Goal: Task Accomplishment & Management: Complete application form

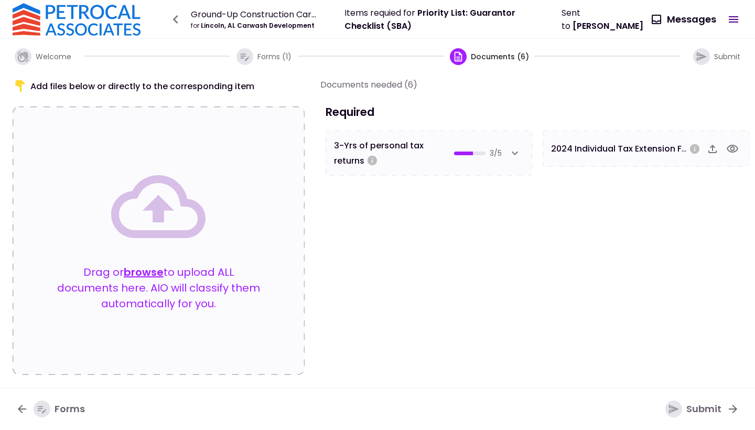
click at [176, 23] on icon "button" at bounding box center [175, 19] width 17 height 17
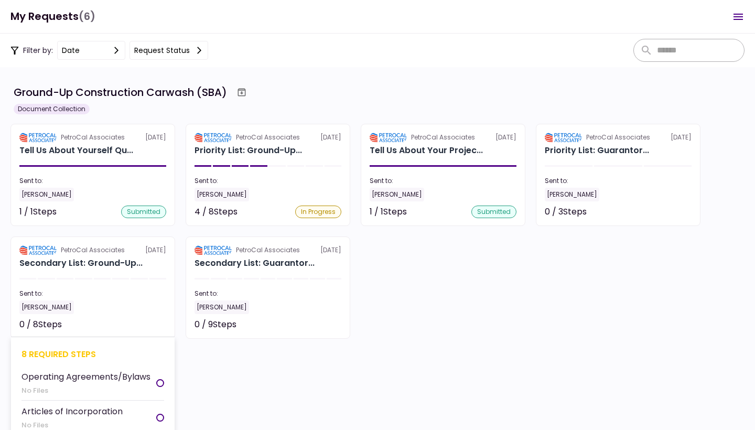
click at [149, 285] on section "PetroCal Associates [DATE] Secondary List: Ground-Up... Sent to: [PERSON_NAME] …" at bounding box center [92, 287] width 165 height 102
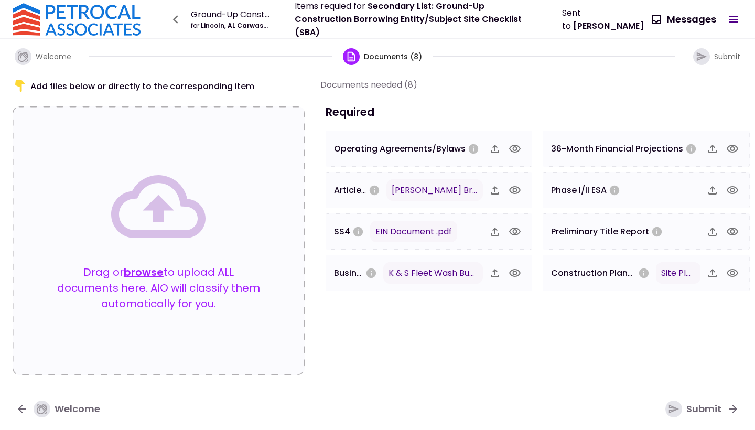
click at [497, 152] on icon "button" at bounding box center [495, 149] width 8 height 8
click at [729, 276] on icon "button" at bounding box center [732, 273] width 13 height 13
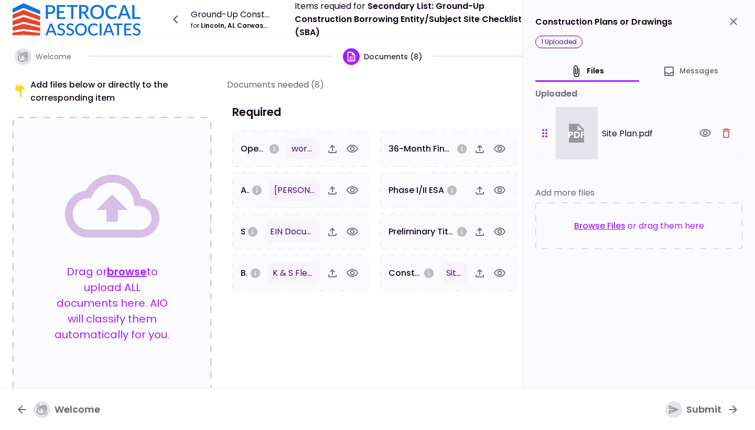
click at [705, 136] on icon "button" at bounding box center [705, 133] width 12 height 8
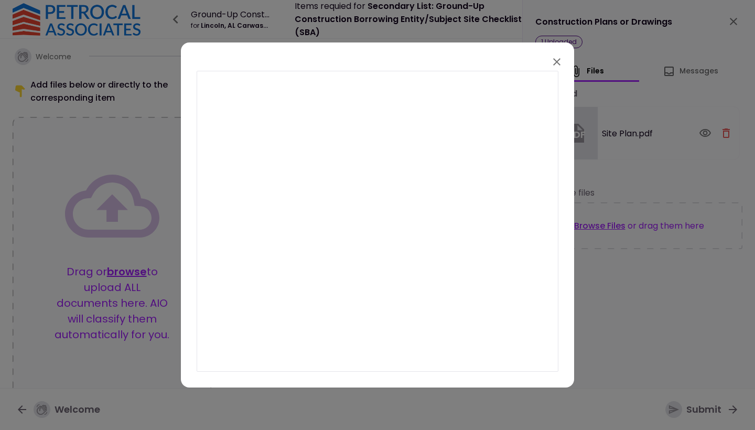
click at [636, 143] on div at bounding box center [377, 215] width 755 height 430
click at [553, 61] on icon "button" at bounding box center [556, 62] width 13 height 13
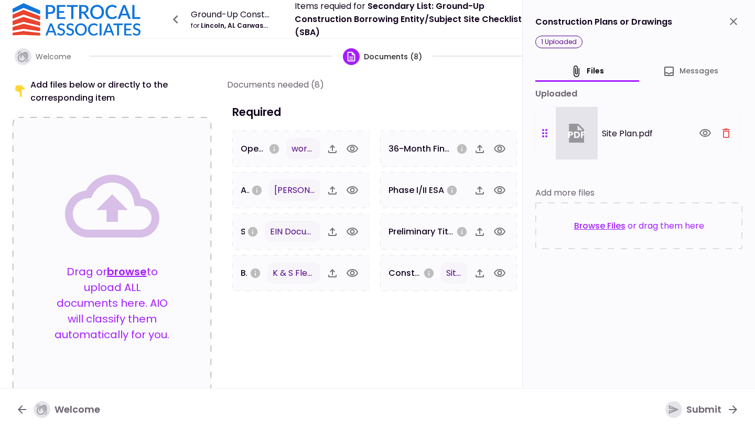
click at [598, 230] on button "Browse Files" at bounding box center [599, 225] width 51 height 13
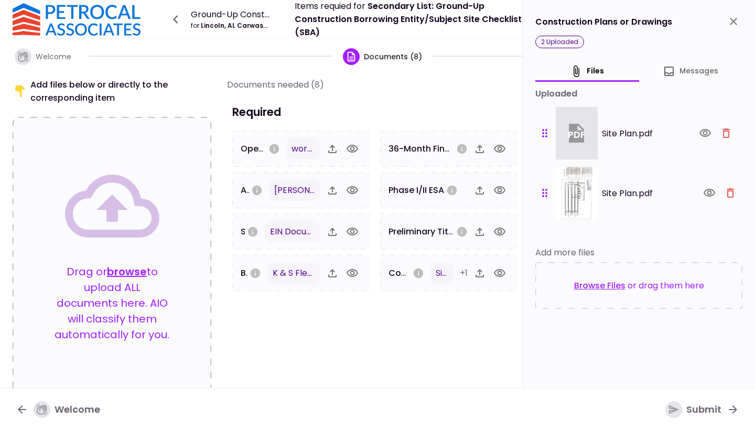
click at [582, 205] on img at bounding box center [576, 193] width 42 height 52
click at [708, 192] on icon "button" at bounding box center [709, 193] width 12 height 8
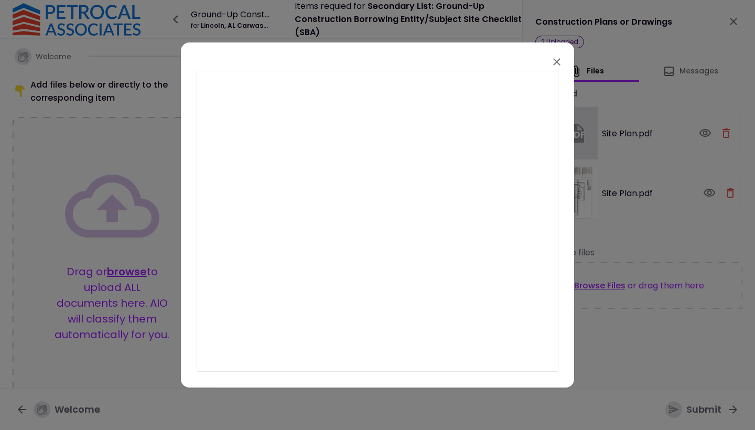
click at [556, 63] on icon "button" at bounding box center [556, 61] width 7 height 7
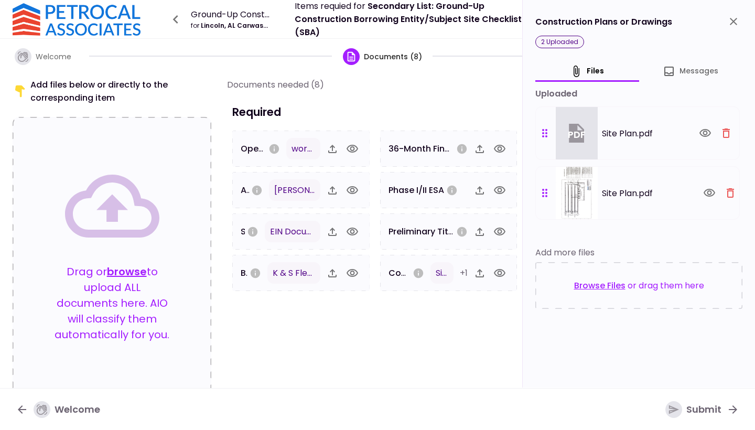
click at [583, 133] on div "pdf" at bounding box center [577, 134] width 18 height 14
click at [706, 132] on icon "button" at bounding box center [705, 133] width 12 height 8
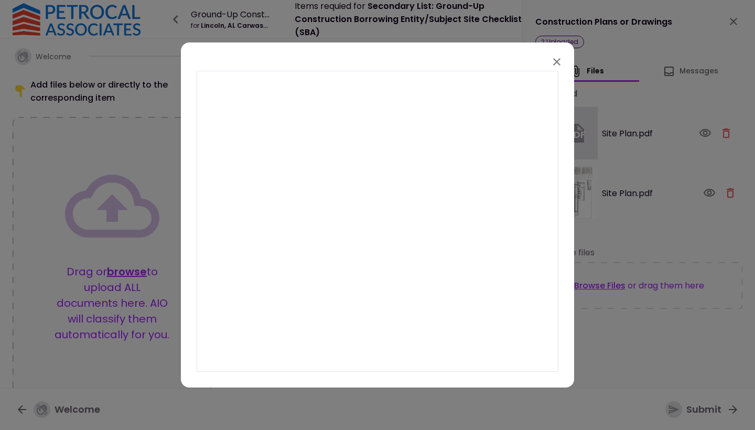
click at [565, 65] on div at bounding box center [377, 56] width 393 height 28
click at [556, 63] on icon "button" at bounding box center [556, 62] width 13 height 13
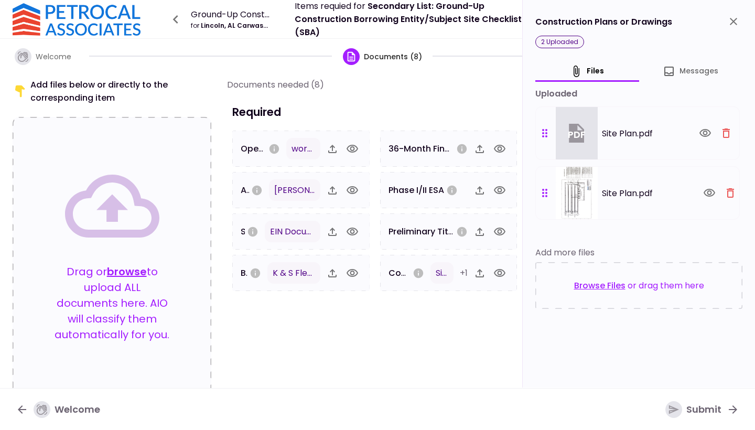
click at [726, 136] on icon "button" at bounding box center [726, 133] width 13 height 13
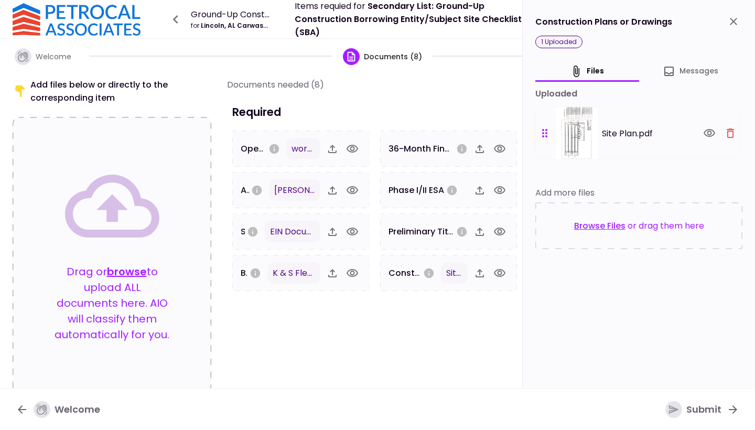
click at [496, 232] on icon "button" at bounding box center [499, 231] width 13 height 13
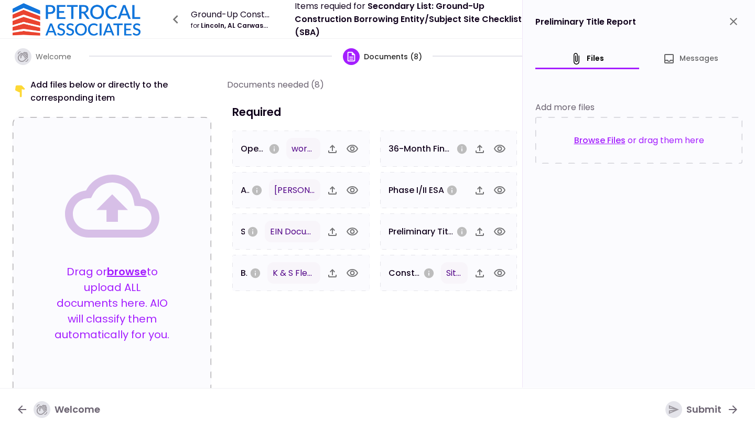
click at [502, 149] on icon "button" at bounding box center [499, 149] width 13 height 13
click at [629, 145] on div "Browse Files or drag them here" at bounding box center [638, 140] width 207 height 47
click at [616, 142] on button "Browse Files" at bounding box center [599, 140] width 51 height 13
click at [731, 24] on icon "close" at bounding box center [732, 21] width 7 height 7
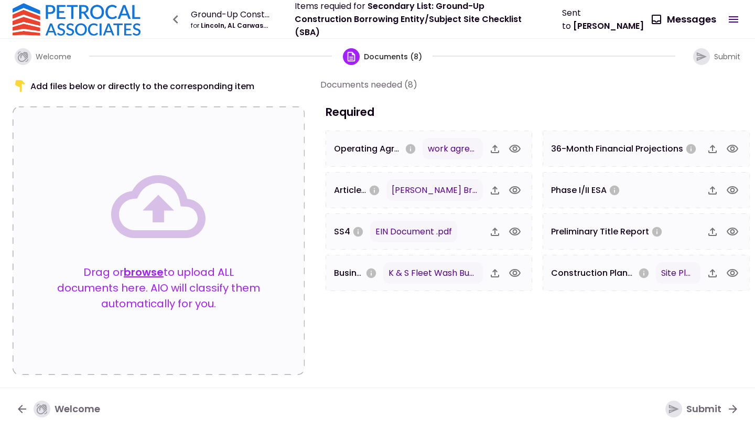
click at [715, 149] on icon "button" at bounding box center [712, 149] width 13 height 13
click at [148, 271] on button "browse" at bounding box center [144, 272] width 40 height 16
click at [733, 153] on icon "button" at bounding box center [732, 149] width 13 height 13
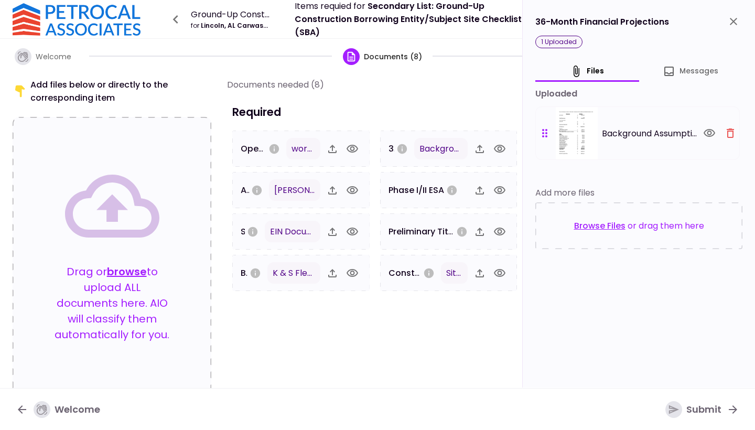
click at [388, 77] on div "Add files below or directly to the corresponding item Drag or browse to upload …" at bounding box center [261, 230] width 522 height 315
click at [733, 23] on icon "close" at bounding box center [733, 21] width 13 height 13
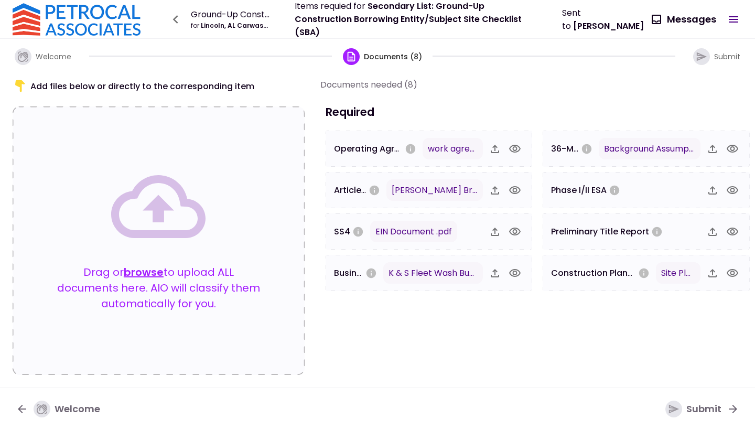
click at [733, 141] on button "button" at bounding box center [732, 149] width 18 height 18
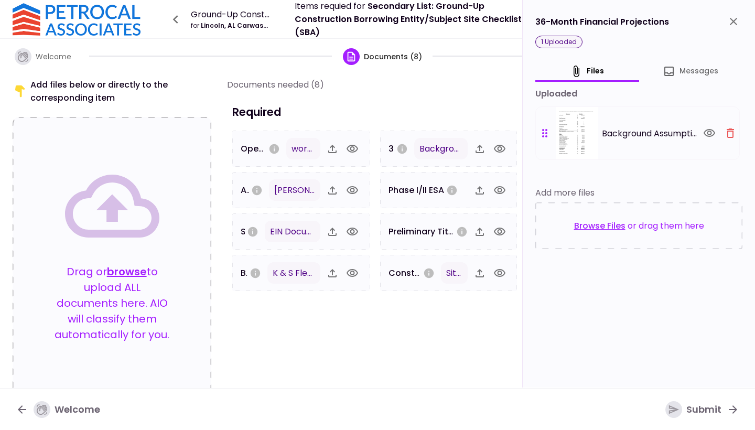
click at [589, 123] on img at bounding box center [576, 133] width 42 height 52
click at [710, 132] on icon "button" at bounding box center [709, 133] width 12 height 8
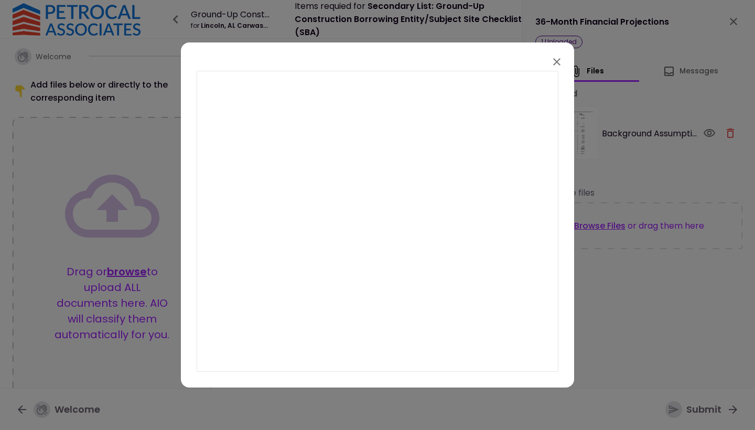
click at [556, 61] on icon "button" at bounding box center [556, 61] width 7 height 7
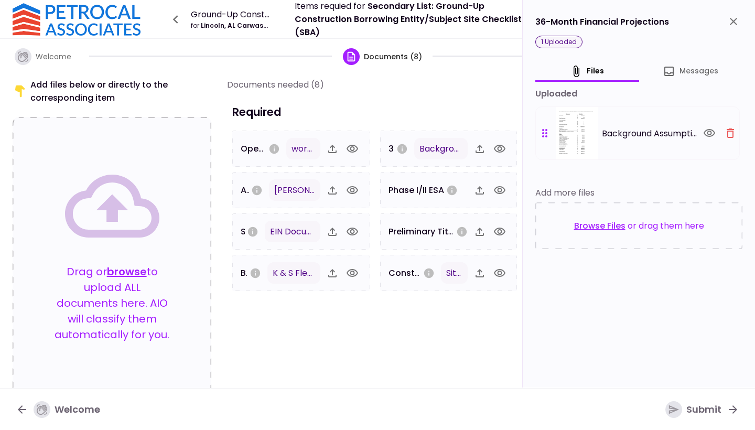
click at [730, 23] on icon "close" at bounding box center [733, 21] width 13 height 13
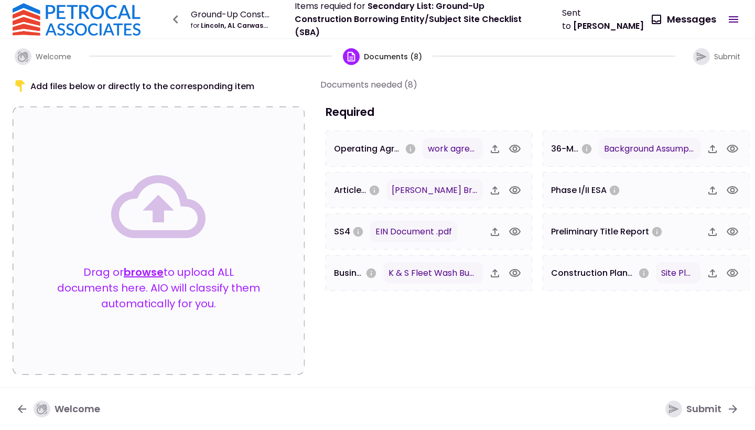
click at [706, 57] on icon "button" at bounding box center [701, 56] width 10 height 9
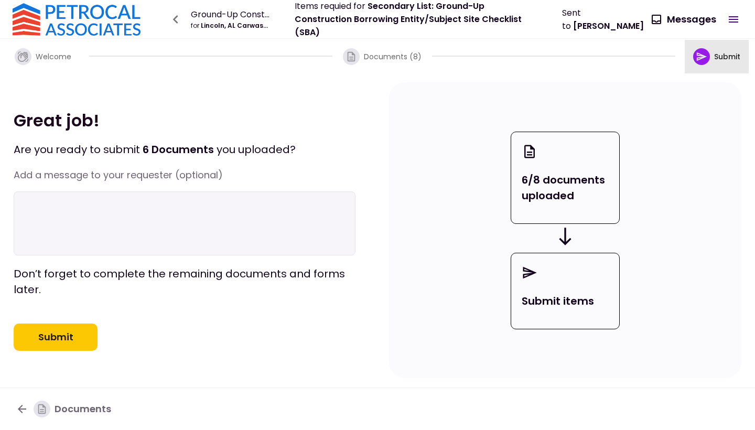
click at [706, 57] on icon "button" at bounding box center [701, 57] width 12 height 12
click at [79, 349] on button "Submit" at bounding box center [56, 336] width 84 height 27
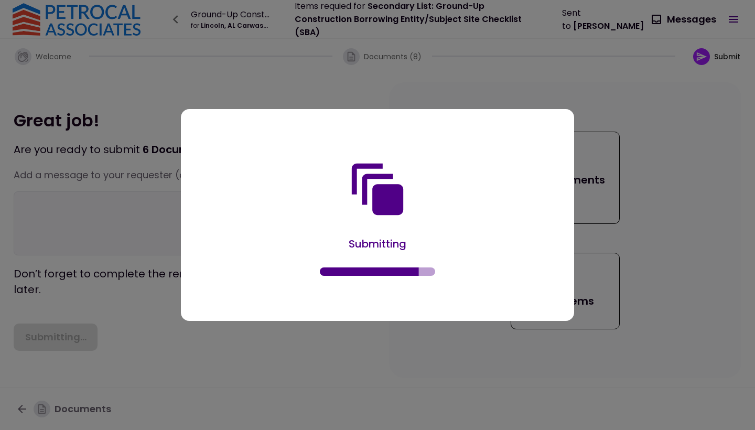
click at [157, 81] on div at bounding box center [377, 215] width 755 height 430
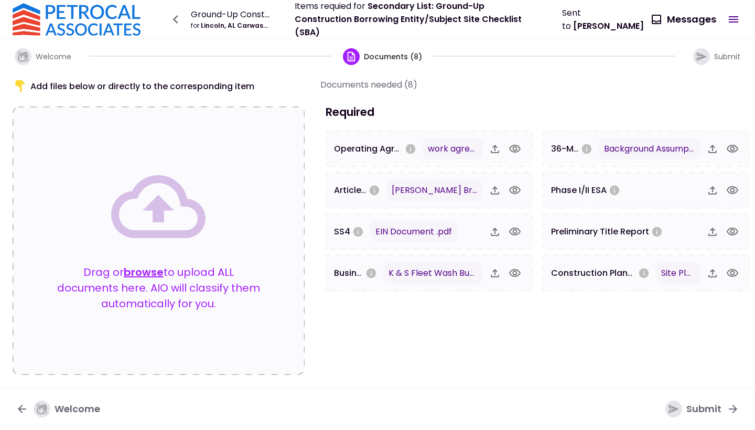
click at [699, 53] on icon "button" at bounding box center [701, 56] width 10 height 9
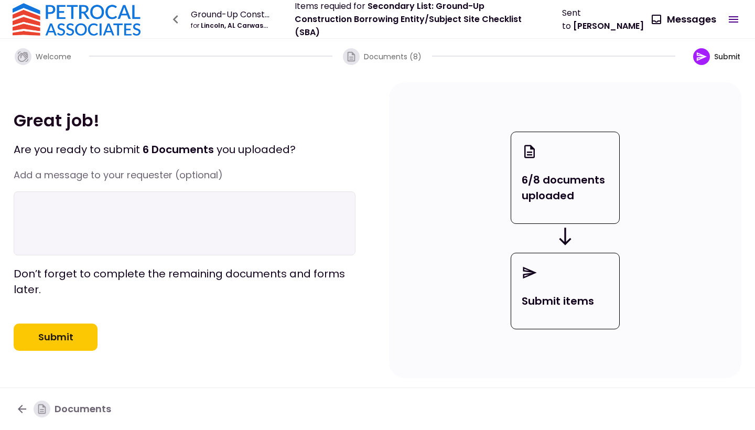
click at [56, 344] on button "Submit" at bounding box center [56, 336] width 84 height 27
